Goal: Task Accomplishment & Management: Manage account settings

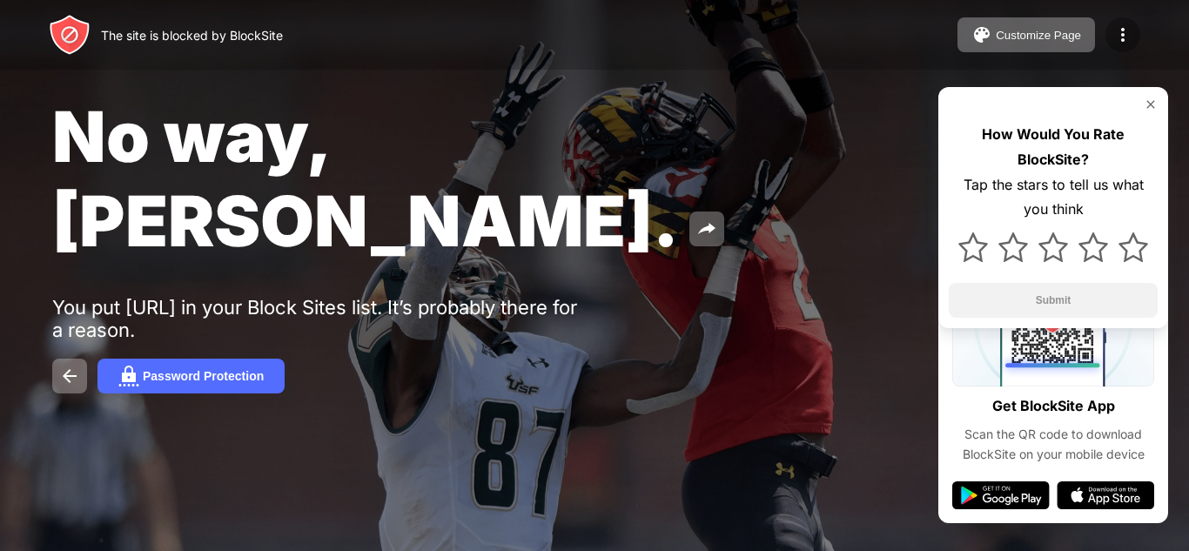
click at [1115, 30] on img at bounding box center [1123, 34] width 21 height 21
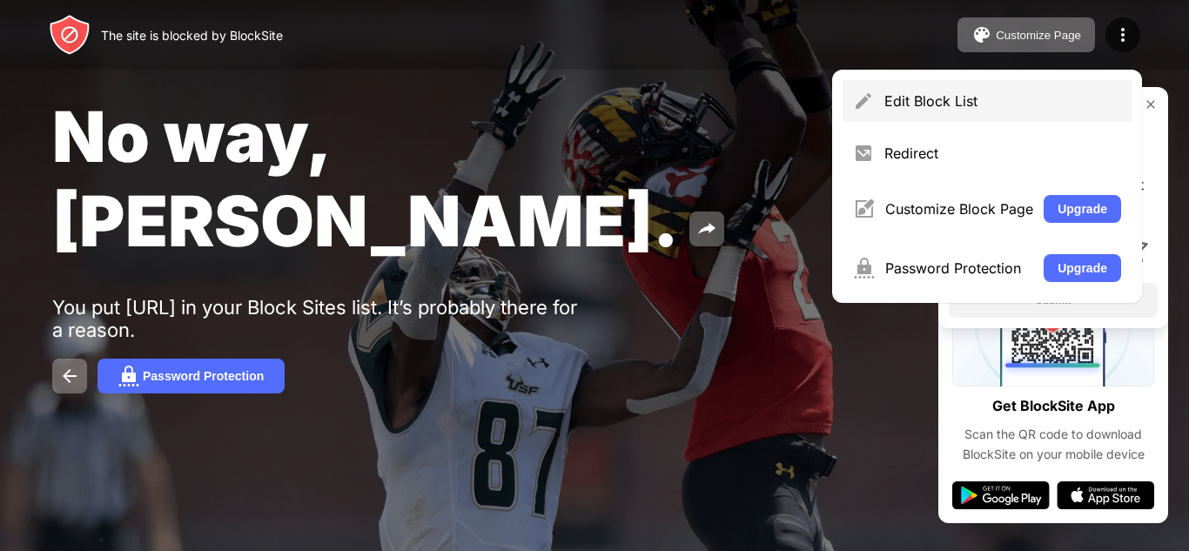
click at [1003, 109] on div "Edit Block List" at bounding box center [1003, 100] width 237 height 17
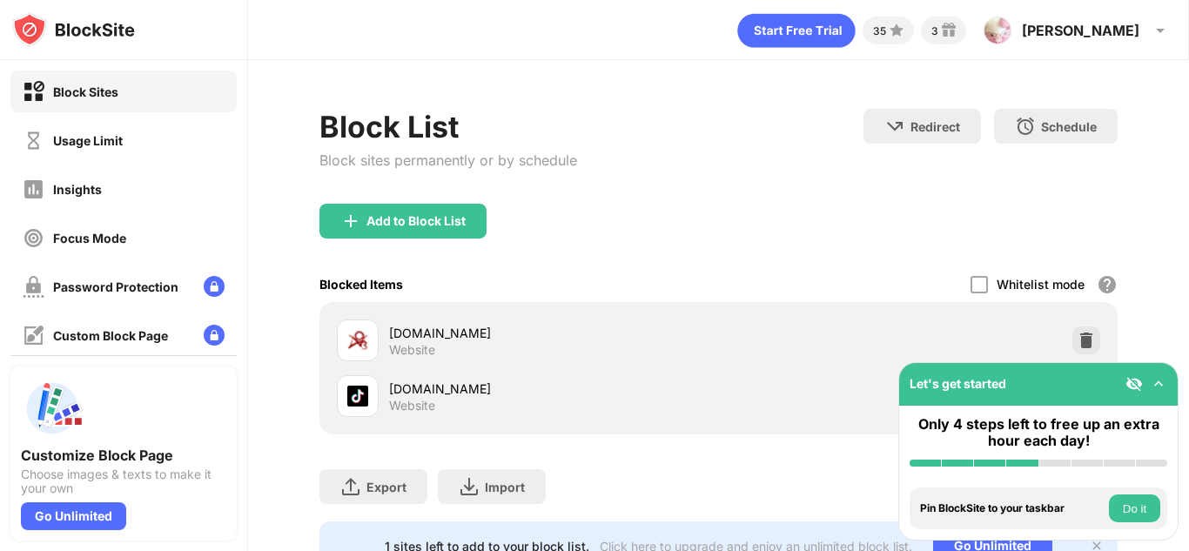
click at [92, 109] on div "Block Sites" at bounding box center [123, 92] width 226 height 42
click at [111, 158] on div "Usage Limit" at bounding box center [123, 140] width 226 height 42
